Goal: Information Seeking & Learning: Learn about a topic

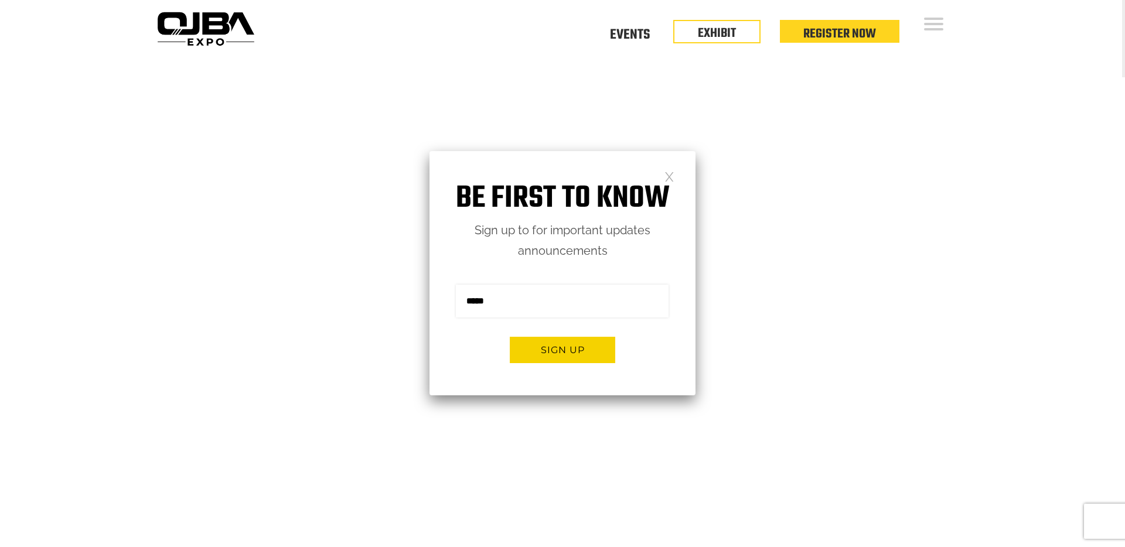
click at [518, 298] on input "email" at bounding box center [562, 301] width 213 height 33
type input "**********"
click at [566, 352] on button "Sign up" at bounding box center [562, 350] width 105 height 26
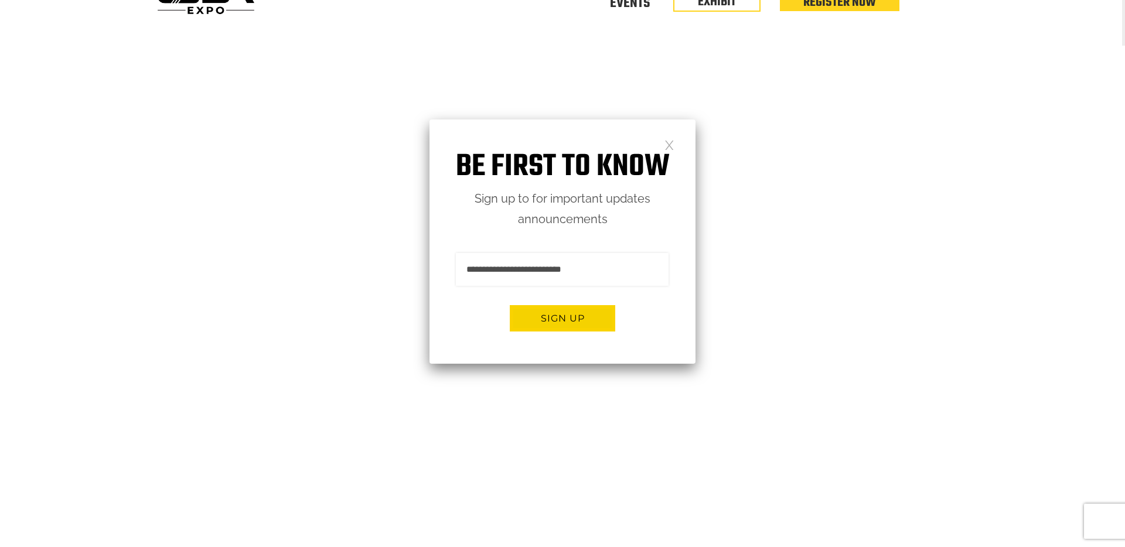
scroll to position [35, 0]
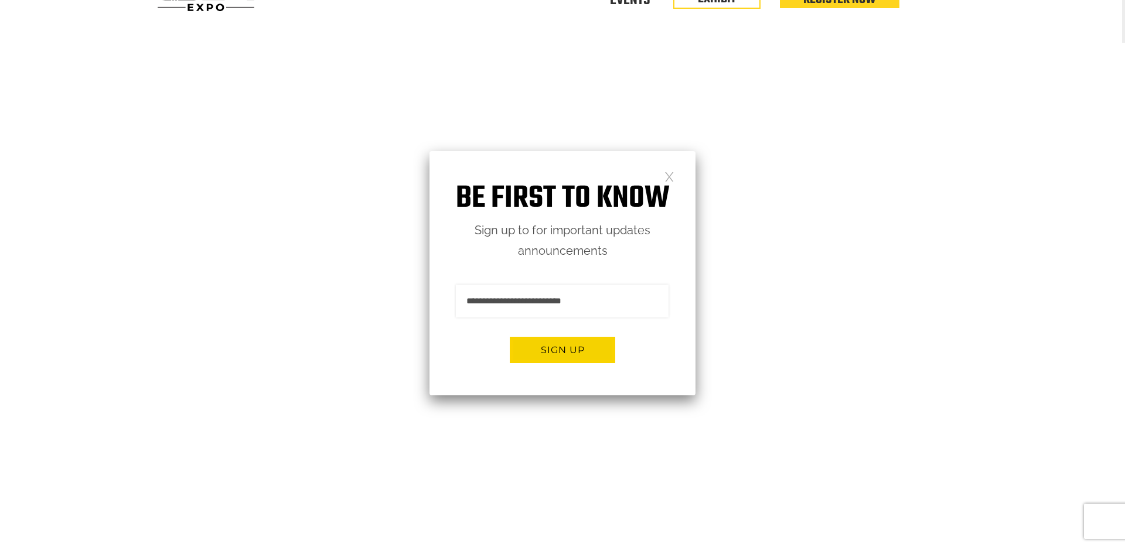
click at [567, 351] on button "Sign up" at bounding box center [562, 350] width 105 height 26
click at [667, 180] on link at bounding box center [669, 176] width 10 height 10
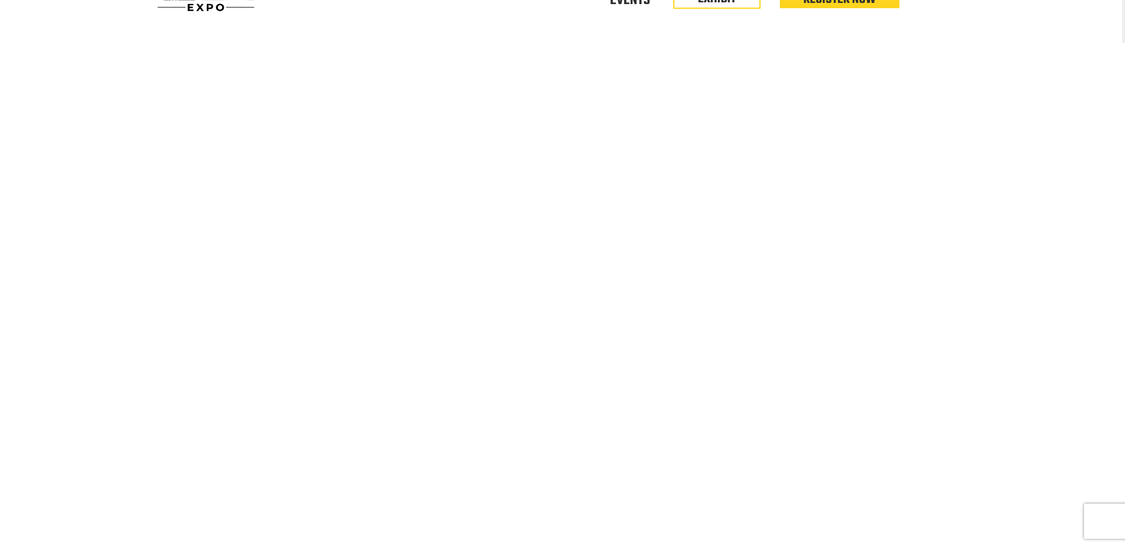
scroll to position [0, 0]
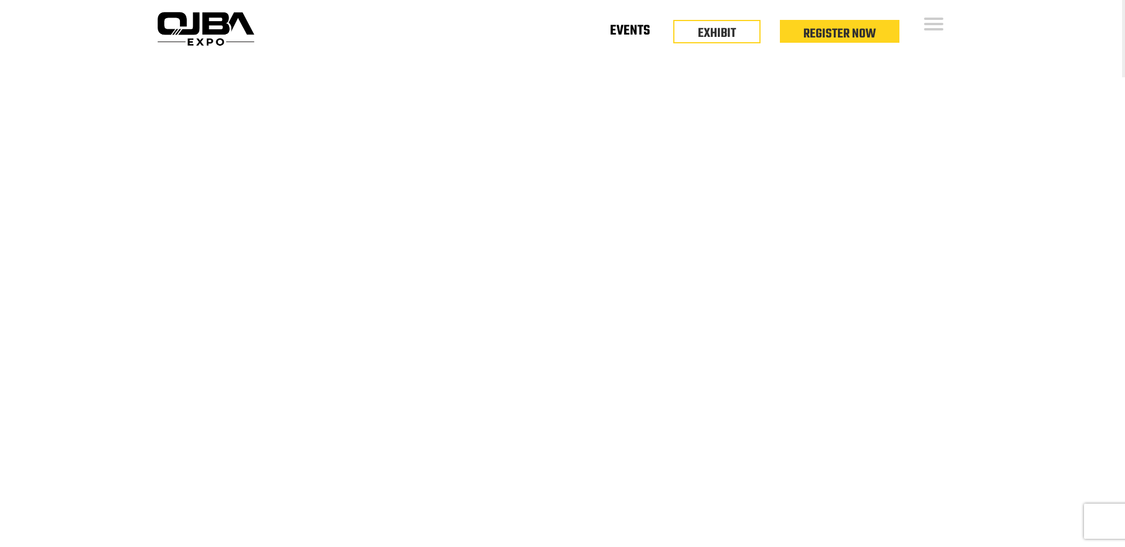
click at [623, 34] on link "Events" at bounding box center [630, 33] width 40 height 4
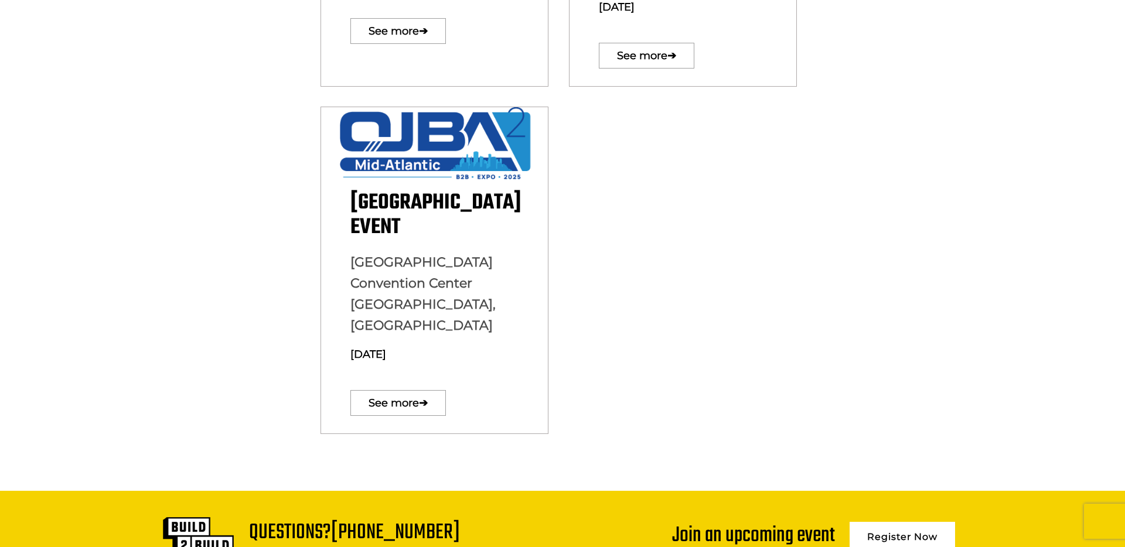
scroll to position [642, 0]
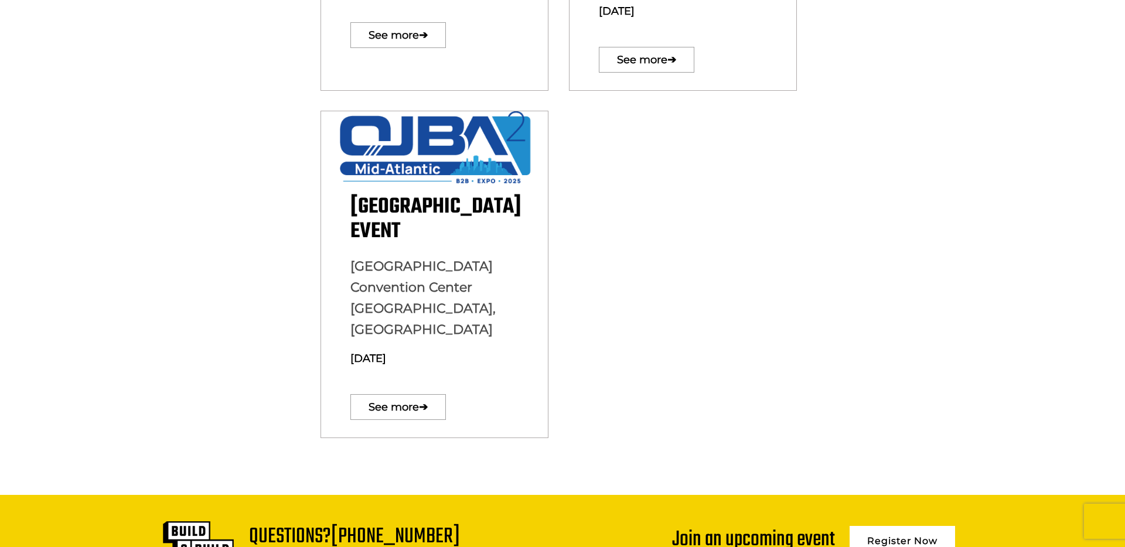
drag, startPoint x: 385, startPoint y: 490, endPoint x: 249, endPoint y: 493, distance: 135.9
click at [249, 547] on p "[EMAIL_ADDRESS][DOMAIN_NAME]" at bounding box center [354, 555] width 211 height 17
copy link "[EMAIL_ADDRESS][DOMAIN_NAME]"
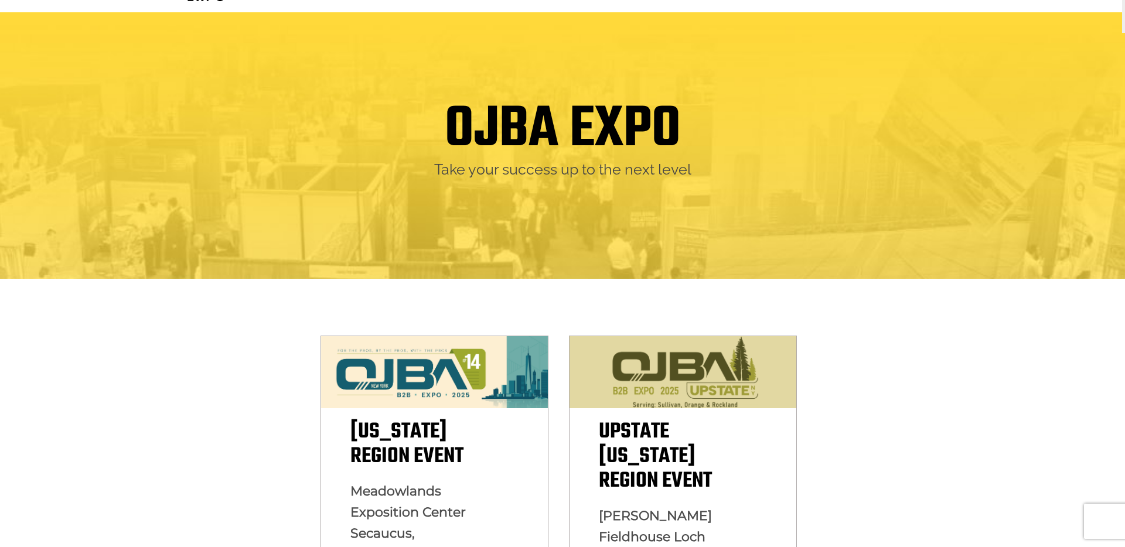
scroll to position [0, 0]
